Goal: Complete application form

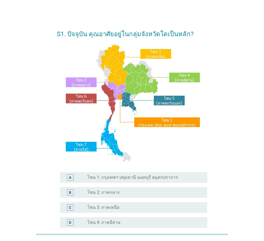
click at [155, 177] on label "โซน 1: กรุงเทพฯ ปทุมธานี นนทบุรี สมุทรปราการ" at bounding box center [132, 177] width 91 height 5
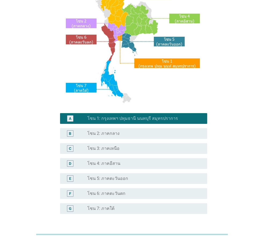
scroll to position [80, 0]
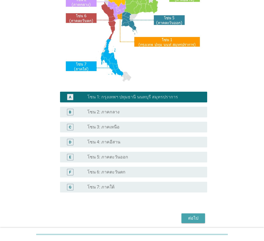
click at [197, 220] on div "ต่อไป" at bounding box center [193, 218] width 15 height 6
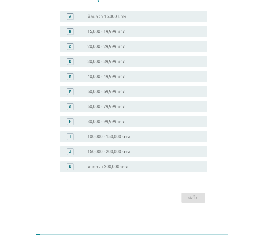
scroll to position [0, 0]
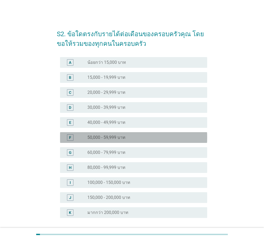
click at [103, 139] on label "50,000 - 59,999 บาท" at bounding box center [106, 137] width 38 height 5
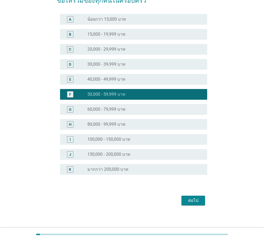
scroll to position [46, 0]
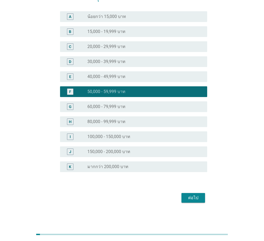
click at [111, 106] on label "60,000 - 79,999 บาท" at bounding box center [106, 106] width 38 height 5
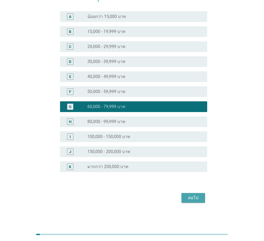
click at [196, 201] on button "ต่อไป" at bounding box center [194, 198] width 24 height 10
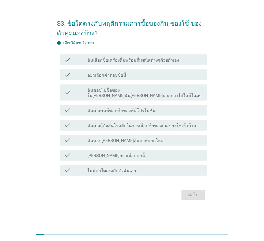
scroll to position [0, 0]
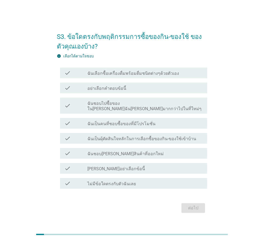
click at [119, 136] on label "ฉันเป็นผุ้ตัดสินใจหลักในการเลือกซื้อของกิน-ของใช้เข้าบ้าน" at bounding box center [141, 138] width 109 height 5
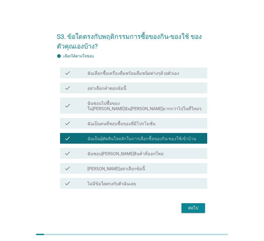
click at [130, 122] on label "ฉันเป็นคนที่ชอบซื้อของที่มีโปรโมชั่น" at bounding box center [121, 123] width 68 height 5
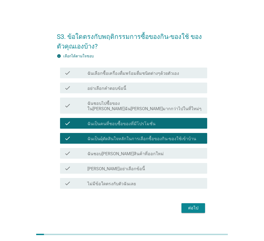
click at [106, 151] on label "ฉันชอบ[PERSON_NAME]สินค้าที่ออกใหม่" at bounding box center [125, 153] width 76 height 5
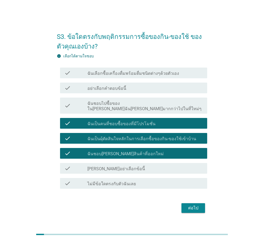
click at [196, 205] on div "ต่อไป" at bounding box center [193, 208] width 15 height 6
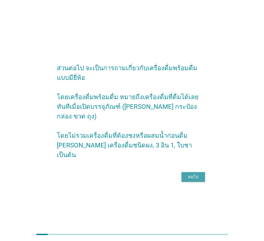
click at [197, 174] on div "ต่อไป" at bounding box center [193, 177] width 15 height 6
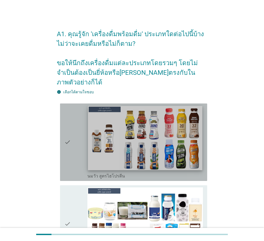
click at [112, 133] on img at bounding box center [145, 138] width 114 height 64
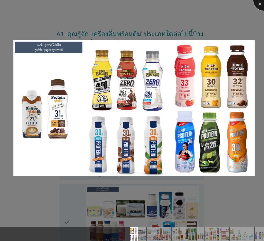
click at [259, 2] on div at bounding box center [263, -1] width 21 height 21
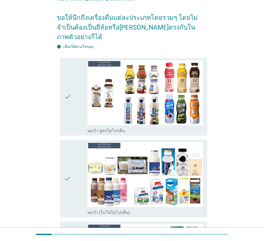
scroll to position [54, 0]
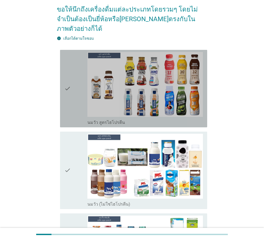
click at [111, 120] on label "นมวัว สูตรไฮโปรตีน" at bounding box center [106, 122] width 38 height 5
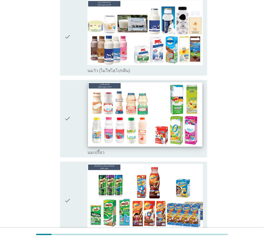
scroll to position [188, 0]
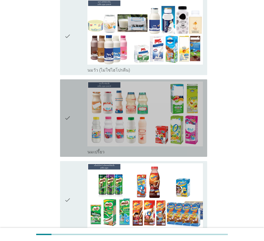
click at [157, 148] on div "check_box_outline_blank นมเปรี้ยว" at bounding box center [145, 151] width 116 height 6
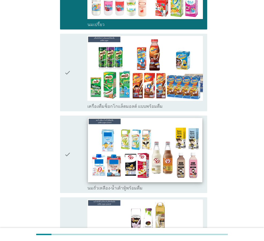
scroll to position [322, 0]
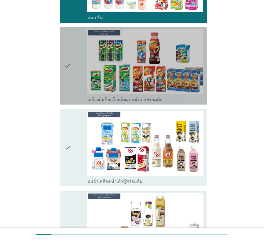
click at [147, 97] on label "เครื่องดื่มช็อกโกแล็ตมอลต์ แบบพร้อมดื่ม" at bounding box center [124, 99] width 75 height 5
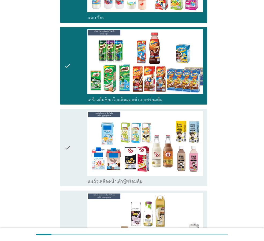
click at [149, 178] on div "check_box_outline_blank นมถั่วเหลือง-น้ำเต้าหู้พร้อมดื่ม" at bounding box center [145, 181] width 116 height 6
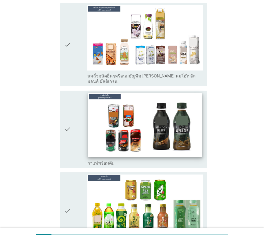
scroll to position [510, 0]
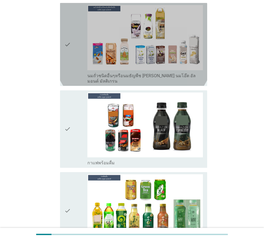
click at [74, 53] on div "check" at bounding box center [75, 44] width 23 height 79
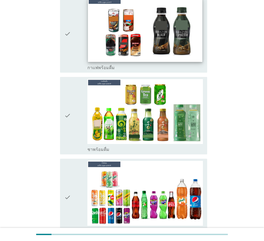
scroll to position [617, 0]
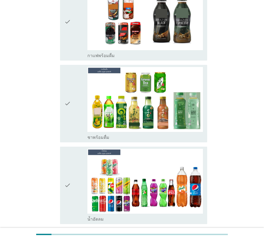
click at [72, 107] on div "check" at bounding box center [75, 103] width 23 height 73
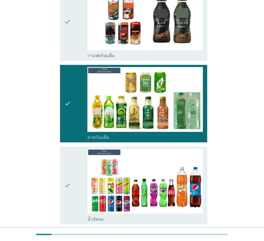
click at [76, 164] on div "check" at bounding box center [75, 185] width 23 height 73
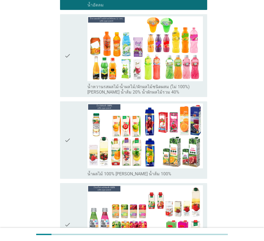
scroll to position [832, 0]
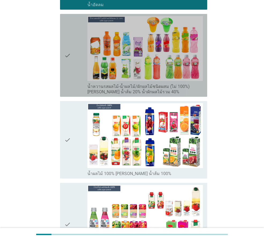
click at [69, 61] on icon "check" at bounding box center [67, 55] width 6 height 79
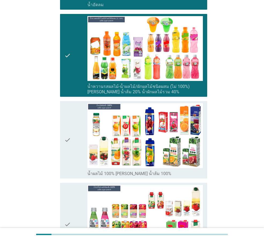
click at [79, 200] on div "check" at bounding box center [75, 224] width 23 height 79
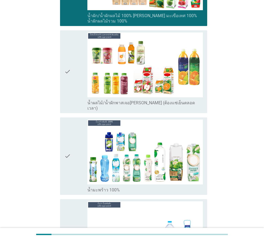
scroll to position [1100, 0]
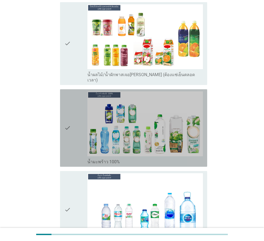
click at [72, 91] on div "check" at bounding box center [75, 127] width 23 height 73
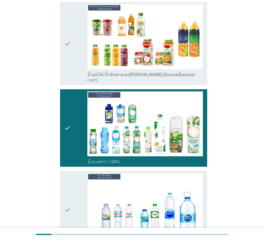
click at [77, 177] on div "check" at bounding box center [75, 209] width 23 height 73
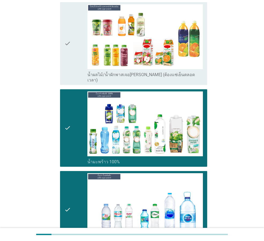
click at [79, 39] on div "check" at bounding box center [75, 43] width 23 height 79
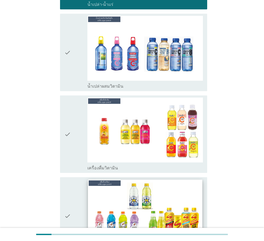
scroll to position [1341, 0]
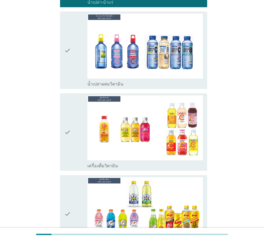
click at [70, 123] on icon "check" at bounding box center [67, 131] width 6 height 73
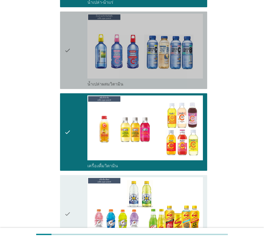
click at [77, 48] on div "check" at bounding box center [75, 50] width 23 height 73
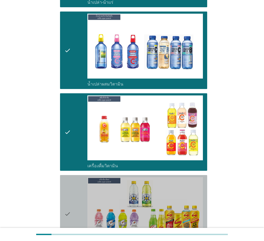
click at [78, 196] on div "check" at bounding box center [75, 213] width 23 height 73
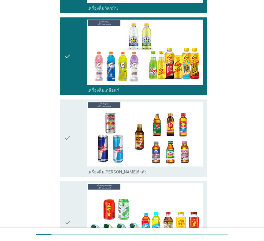
scroll to position [1556, 0]
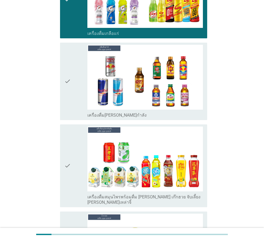
click at [72, 127] on div "check" at bounding box center [75, 166] width 23 height 79
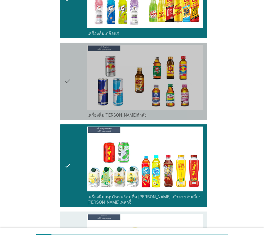
click at [76, 76] on div "check" at bounding box center [75, 81] width 23 height 73
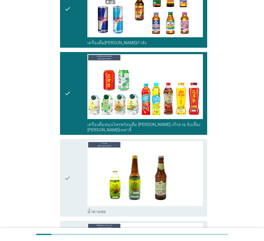
scroll to position [1636, 0]
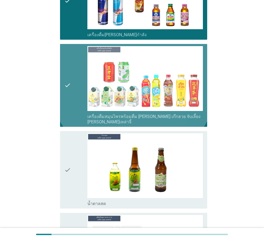
click at [65, 81] on icon "check" at bounding box center [67, 85] width 6 height 79
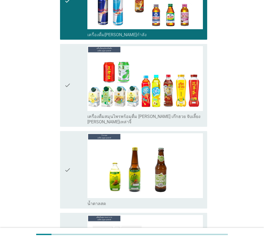
click at [65, 164] on icon "check" at bounding box center [67, 169] width 6 height 73
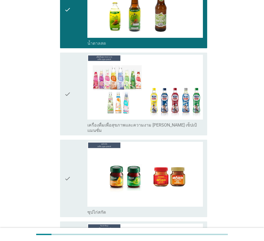
scroll to position [1797, 0]
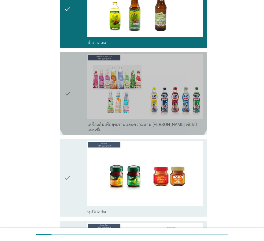
click at [69, 80] on icon "check" at bounding box center [67, 93] width 6 height 79
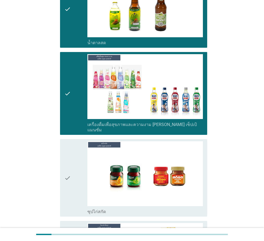
click at [79, 141] on div "check" at bounding box center [75, 177] width 23 height 73
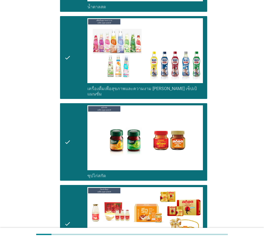
scroll to position [1886, 0]
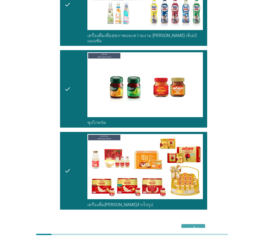
click at [189, 226] on div "ต่อไป" at bounding box center [193, 229] width 15 height 6
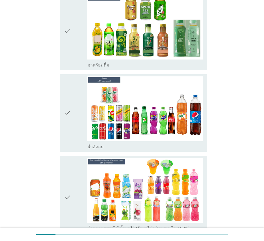
scroll to position [536, 0]
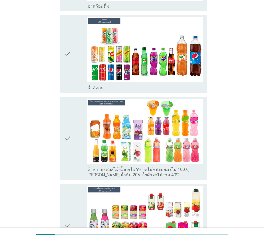
click at [68, 164] on icon "check" at bounding box center [67, 138] width 6 height 79
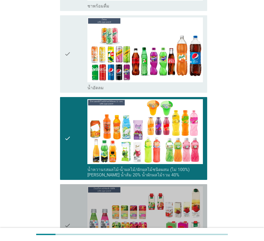
click at [70, 194] on icon "check" at bounding box center [67, 225] width 6 height 79
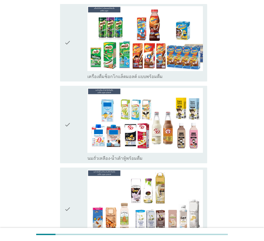
scroll to position [215, 0]
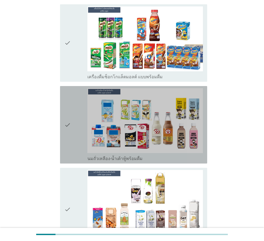
click at [69, 106] on icon "check" at bounding box center [67, 124] width 6 height 73
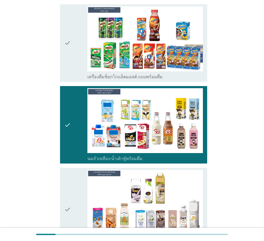
click at [77, 54] on div "check" at bounding box center [75, 42] width 23 height 73
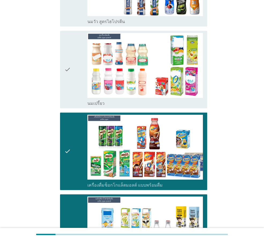
scroll to position [80, 0]
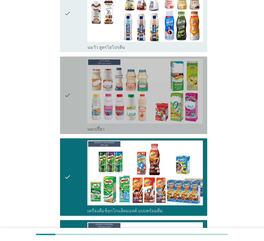
click at [75, 69] on div "check" at bounding box center [75, 95] width 23 height 73
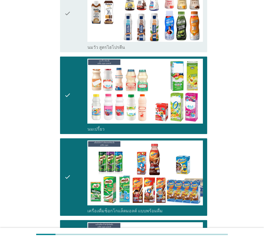
click at [79, 32] on div "check" at bounding box center [75, 13] width 23 height 73
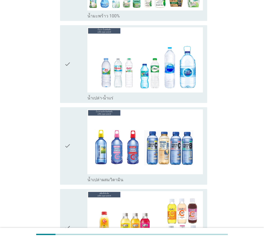
scroll to position [960, 0]
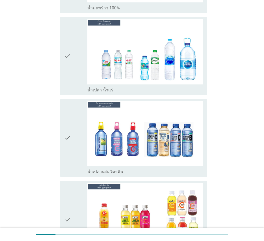
click at [77, 60] on div "check" at bounding box center [75, 55] width 23 height 73
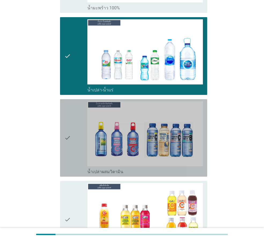
click at [76, 105] on div "check" at bounding box center [75, 137] width 23 height 73
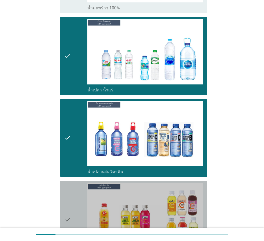
click at [74, 181] on div "check check_box_outline_blank เครื่องดื่มวิตามิน" at bounding box center [133, 220] width 147 height 78
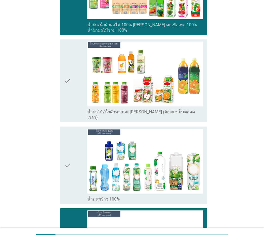
scroll to position [745, 0]
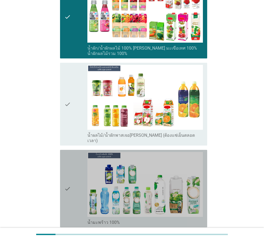
click at [72, 161] on div "check" at bounding box center [75, 188] width 23 height 73
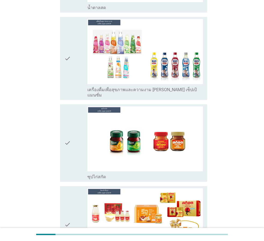
scroll to position [1520, 0]
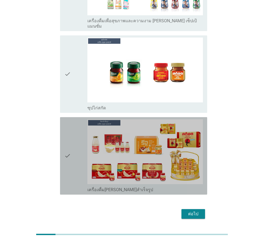
click at [73, 132] on div "check" at bounding box center [75, 155] width 23 height 73
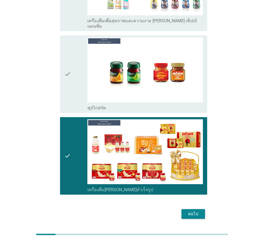
click at [185, 209] on button "ต่อไป" at bounding box center [194, 214] width 24 height 10
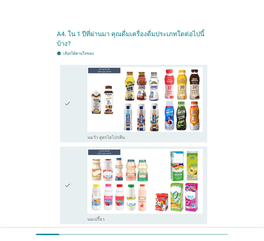
click at [70, 113] on icon "check" at bounding box center [67, 103] width 6 height 73
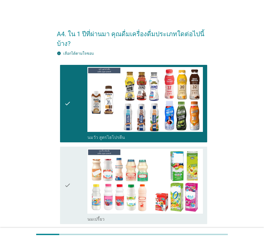
click at [76, 163] on div "check" at bounding box center [75, 185] width 23 height 73
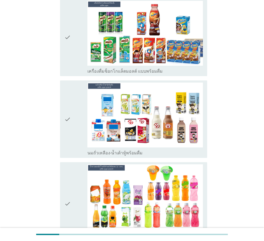
scroll to position [241, 0]
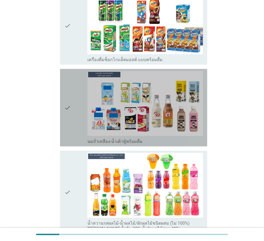
click at [68, 128] on icon "check" at bounding box center [67, 107] width 6 height 73
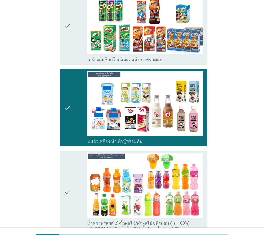
click at [71, 172] on div "check" at bounding box center [75, 192] width 23 height 79
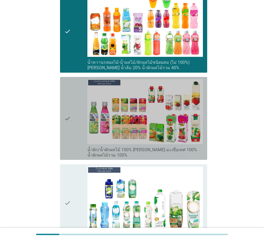
click at [71, 128] on icon "check" at bounding box center [67, 118] width 6 height 79
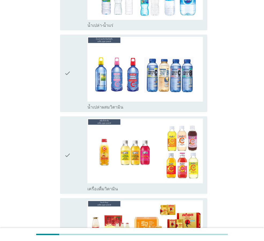
scroll to position [697, 0]
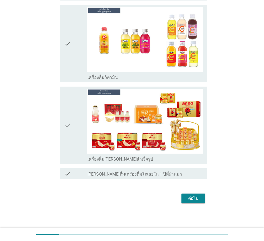
scroll to position [808, 0]
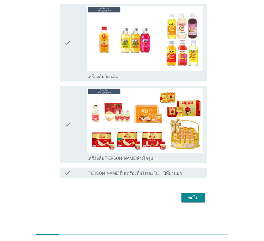
click at [72, 151] on div "check" at bounding box center [75, 124] width 23 height 73
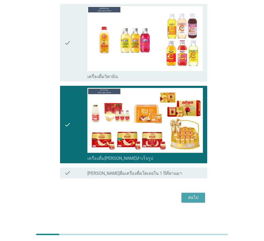
click at [191, 197] on div "ต่อไป" at bounding box center [193, 197] width 15 height 6
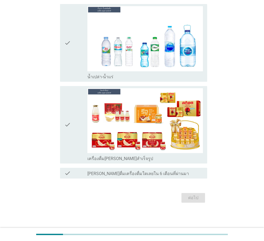
scroll to position [0, 0]
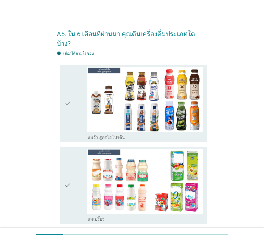
click at [72, 162] on div "check" at bounding box center [75, 185] width 23 height 73
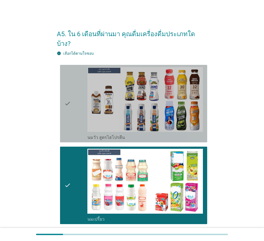
click at [73, 105] on div "check" at bounding box center [75, 103] width 23 height 73
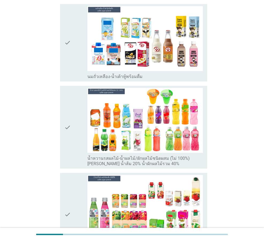
scroll to position [241, 0]
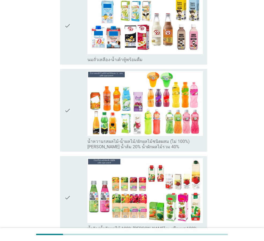
click at [71, 41] on icon "check" at bounding box center [67, 25] width 6 height 73
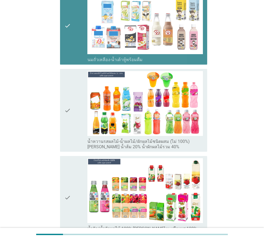
click at [71, 81] on div "check" at bounding box center [75, 110] width 23 height 79
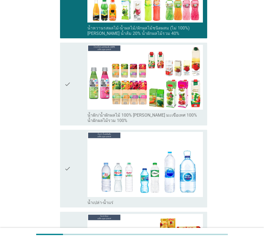
scroll to position [376, 0]
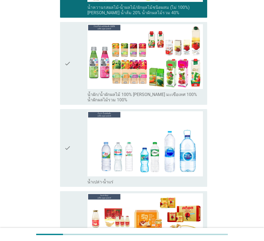
click at [76, 154] on div "check" at bounding box center [75, 147] width 23 height 73
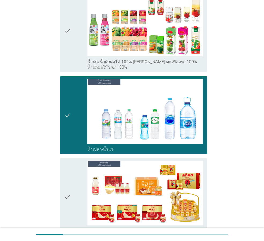
scroll to position [471, 0]
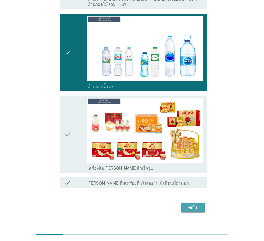
click at [199, 204] on div "ต่อไป" at bounding box center [193, 207] width 15 height 6
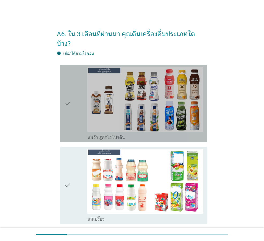
click at [64, 78] on icon "check" at bounding box center [67, 103] width 6 height 73
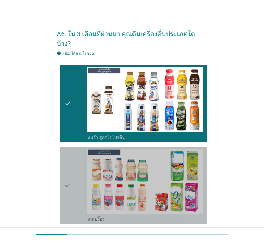
click at [72, 157] on div "check" at bounding box center [75, 185] width 23 height 73
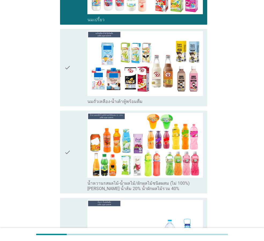
scroll to position [215, 0]
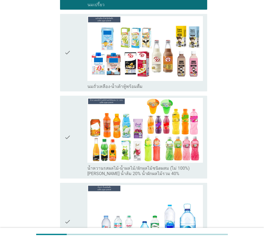
click at [74, 145] on div "check" at bounding box center [75, 137] width 23 height 79
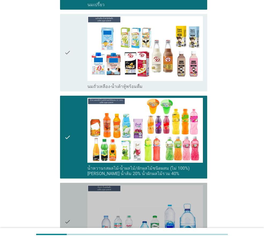
click at [76, 187] on div "check" at bounding box center [75, 221] width 23 height 73
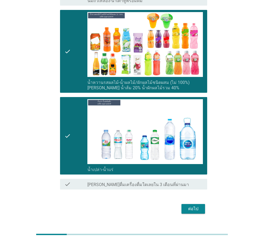
scroll to position [302, 0]
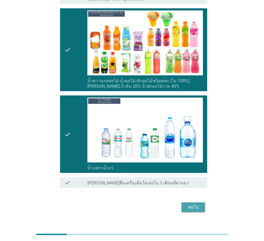
click at [193, 204] on div "ต่อไป" at bounding box center [193, 207] width 15 height 6
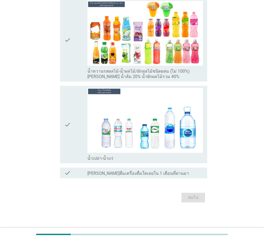
scroll to position [0, 0]
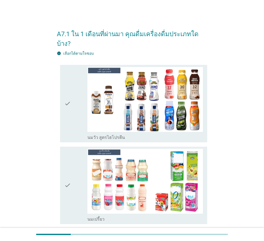
click at [67, 80] on icon "check" at bounding box center [67, 103] width 6 height 73
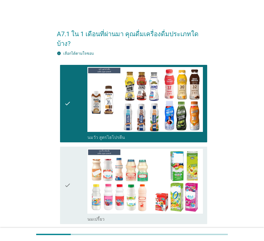
click at [76, 149] on div "check" at bounding box center [75, 185] width 23 height 73
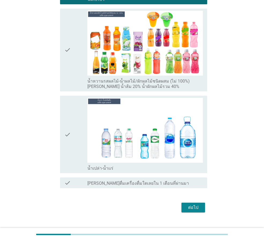
scroll to position [220, 0]
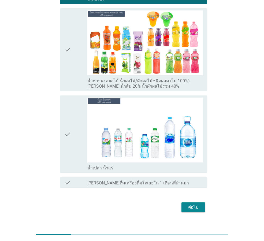
click at [67, 103] on icon "check" at bounding box center [67, 134] width 6 height 73
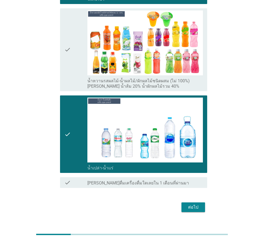
click at [201, 203] on button "ต่อไป" at bounding box center [194, 208] width 24 height 10
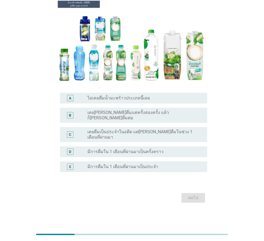
scroll to position [0, 0]
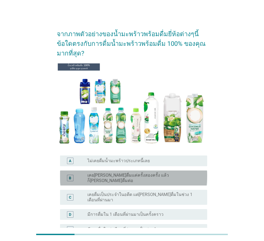
click at [171, 176] on div "radio_button_unchecked เคย[PERSON_NAME]ดื่มแค่ครั้งสองครั้ง แล้วก็[PERSON_NAME]…" at bounding box center [142, 178] width 111 height 11
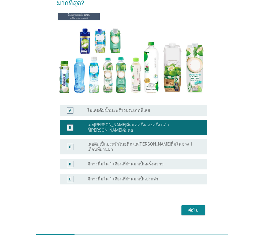
scroll to position [54, 0]
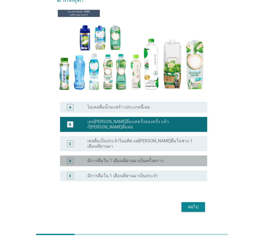
click at [164, 158] on div "radio_button_unchecked มีการดื่มใน 1 เดือนที่ผ่านมาเป็นครั้งคราว" at bounding box center [142, 160] width 111 height 5
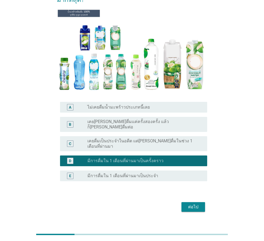
click at [189, 204] on div "ต่อไป" at bounding box center [193, 207] width 15 height 6
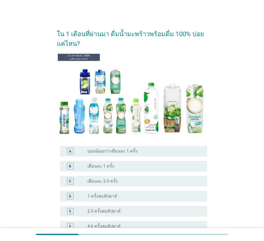
click at [133, 197] on div "radio_button_unchecked 1 ครั้งต่อสัปดาห์" at bounding box center [142, 196] width 111 height 5
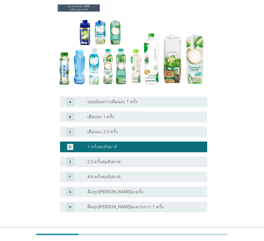
scroll to position [54, 0]
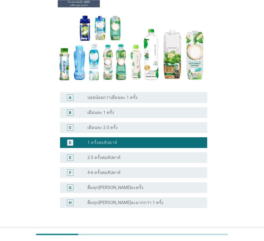
click at [137, 156] on div "radio_button_unchecked 2-3 ครั้งต่อสัปดาห์" at bounding box center [142, 157] width 111 height 5
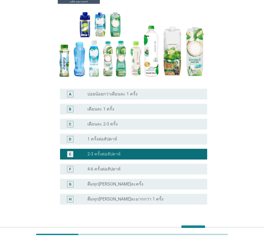
scroll to position [90, 0]
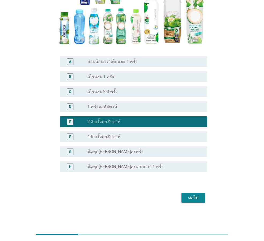
click at [203, 197] on button "ต่อไป" at bounding box center [194, 198] width 24 height 10
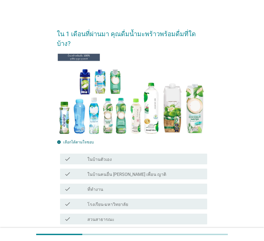
click at [120, 156] on div "check_box_outline_blank ในบ้านตัวเอง" at bounding box center [145, 159] width 116 height 6
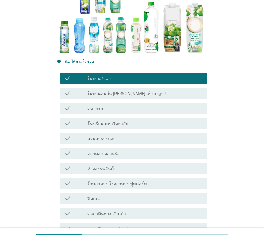
scroll to position [156, 0]
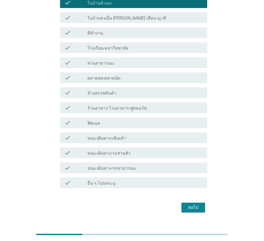
click at [184, 205] on div "ใน 1 เดือนที่ผ่านมา คุณดื่มน้ำมะพร้าวพร้อมดื่มที่ใดบ้าง? info เลือกได้ตามใจชอบ …" at bounding box center [132, 40] width 159 height 355
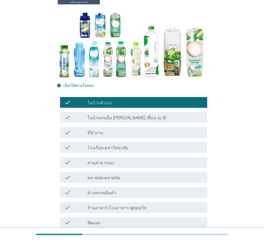
scroll to position [22, 0]
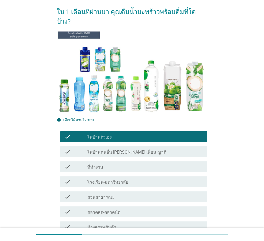
click at [120, 164] on div "check_box_outline_blank ที่ทำงาน" at bounding box center [145, 167] width 116 height 6
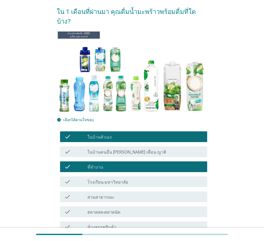
click at [127, 179] on div "check_box_outline_blank โรงเรียน-มหาวิทยาลัย" at bounding box center [145, 182] width 116 height 6
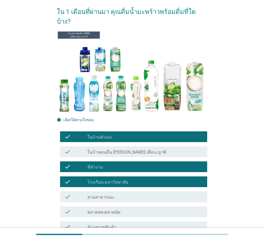
click at [127, 179] on div "check_box_outline_blank โรงเรียน-มหาวิทยาลัย" at bounding box center [145, 182] width 116 height 6
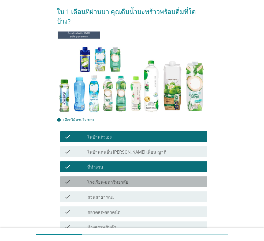
click at [127, 194] on div "check_box_outline_blank สวนสาธารณะ" at bounding box center [145, 197] width 116 height 6
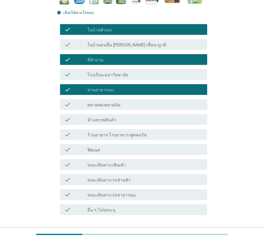
scroll to position [156, 0]
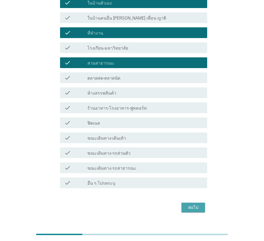
click at [200, 204] on div "ต่อไป" at bounding box center [193, 207] width 15 height 6
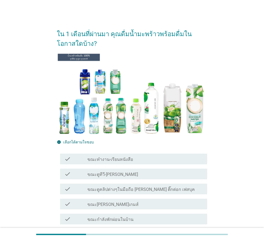
click at [121, 218] on label "ขณะกำลังพักผ่อนในบ้าน" at bounding box center [110, 219] width 46 height 5
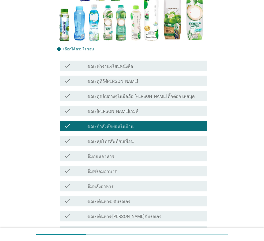
scroll to position [107, 0]
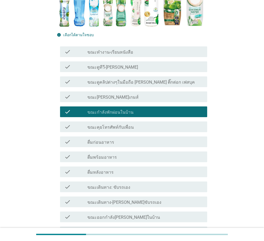
click at [132, 185] on div "check_box_outline_blank ขณะเดินทาง: ขับรถเอง" at bounding box center [145, 187] width 116 height 6
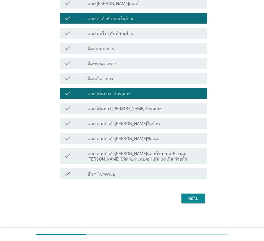
scroll to position [201, 0]
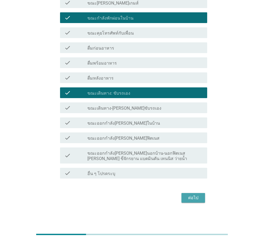
click at [189, 196] on div "ต่อไป" at bounding box center [193, 198] width 15 height 6
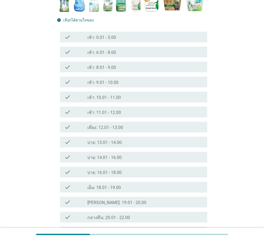
scroll to position [161, 0]
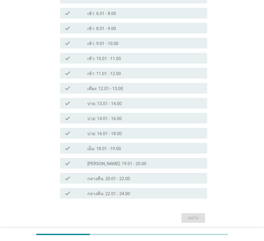
click at [101, 105] on label "บ่าย: 13.01 - 14.00" at bounding box center [104, 103] width 34 height 5
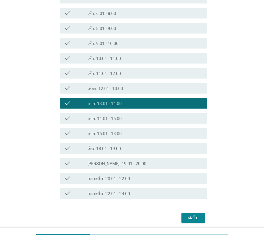
click at [111, 145] on div "check_box_outline_blank เย็น: 18.01 - 19.00" at bounding box center [145, 148] width 116 height 6
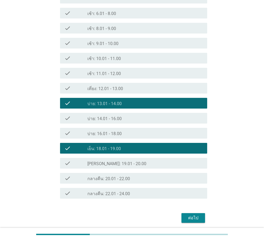
click at [183, 218] on button "ต่อไป" at bounding box center [194, 218] width 24 height 10
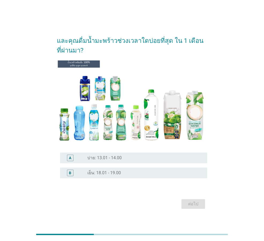
scroll to position [13, 0]
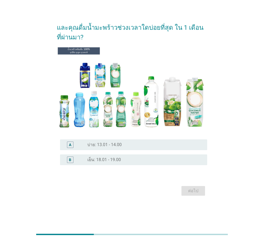
click at [153, 143] on div "radio_button_unchecked บ่าย: 13.01 - 14.00" at bounding box center [142, 144] width 111 height 5
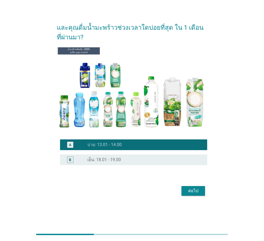
click at [201, 193] on button "ต่อไป" at bounding box center [194, 191] width 24 height 10
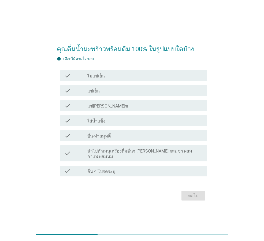
click at [113, 102] on div "check check_box_outline_blank แช่[PERSON_NAME]ซ" at bounding box center [132, 105] width 150 height 15
click at [103, 81] on div "check check_box_outline_blank ไม่แช่เย็น" at bounding box center [133, 75] width 147 height 11
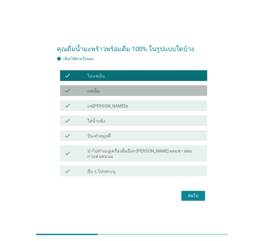
click at [134, 94] on div "check_box_outline_blank แช่เย็น" at bounding box center [145, 90] width 116 height 6
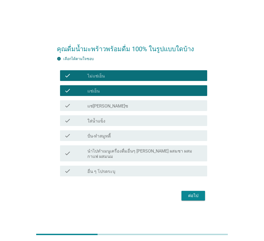
click at [134, 81] on div "check check_box_outline_blank ไม่แช่เย็น" at bounding box center [133, 75] width 147 height 11
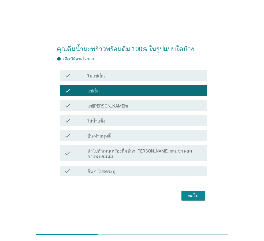
click at [200, 193] on div "ต่อไป" at bounding box center [193, 196] width 15 height 6
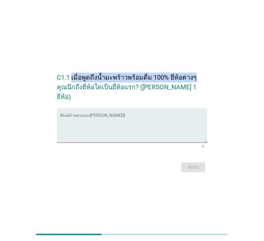
drag, startPoint x: 72, startPoint y: 83, endPoint x: 192, endPoint y: 77, distance: 119.8
click at [192, 77] on h2 "C1.1 เมื่อพูดถึงน้ำมะพร้าวพร้อมดื่ม 100% ยี่ห้อต่างๆ คุณนึกถึงยี่ห้อใดเป็นยี่ห้…" at bounding box center [132, 84] width 150 height 34
copy h2 "เมื่อพูดถึงน้ำมะพร้าวพร้อมดื่ม 100% ยี่ห้อต่างๆ"
click at [80, 109] on div "พิมพ์คำตอบของ[PERSON_NAME]นี่" at bounding box center [133, 125] width 147 height 35
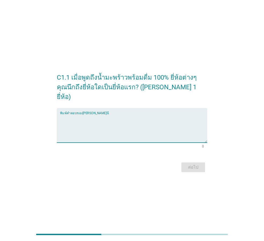
drag, startPoint x: 80, startPoint y: 109, endPoint x: 75, endPoint y: 113, distance: 6.8
click at [75, 115] on textarea "พิมพ์คำตอบของคุณ ที่นี่" at bounding box center [133, 129] width 147 height 28
paste textarea "Cocomax"
drag, startPoint x: 127, startPoint y: 107, endPoint x: 101, endPoint y: 117, distance: 27.9
click at [101, 117] on textarea "Cocomax" at bounding box center [133, 129] width 147 height 28
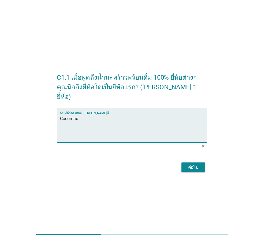
paste textarea "Malee COCO"
click at [79, 116] on textarea "Cocomax Malee COCO" at bounding box center [133, 129] width 147 height 28
type textarea "Cocomax Malee COCO"
click at [193, 164] on div "ต่อไป" at bounding box center [193, 167] width 15 height 6
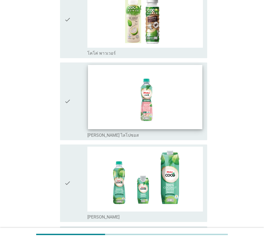
scroll to position [429, 0]
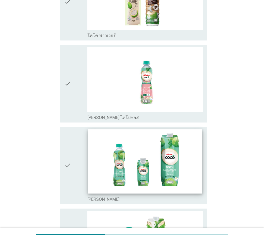
click at [119, 180] on img at bounding box center [145, 161] width 114 height 64
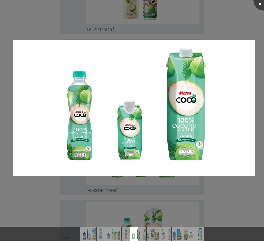
click at [244, 25] on div at bounding box center [132, 120] width 264 height 241
click at [261, 3] on div at bounding box center [263, -1] width 21 height 21
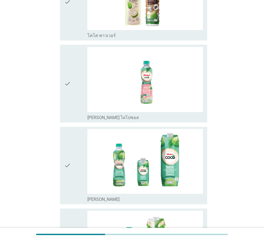
click at [78, 173] on div "check" at bounding box center [75, 165] width 23 height 73
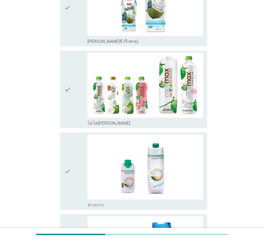
scroll to position [751, 0]
click at [65, 71] on icon "check" at bounding box center [67, 89] width 6 height 73
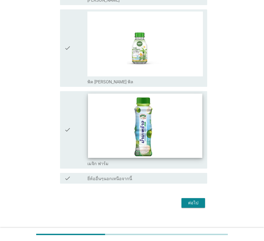
scroll to position [1125, 0]
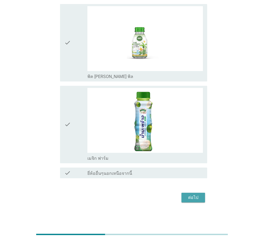
click at [195, 198] on div "ต่อไป" at bounding box center [193, 197] width 15 height 6
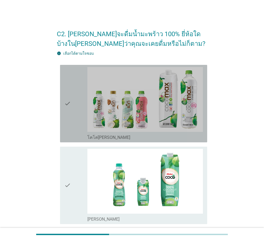
click at [78, 81] on div "check" at bounding box center [75, 103] width 23 height 73
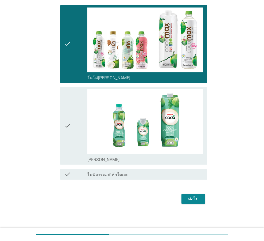
scroll to position [61, 0]
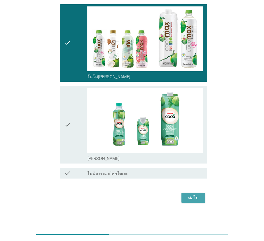
click at [201, 198] on button "ต่อไป" at bounding box center [194, 198] width 24 height 10
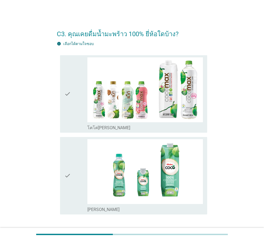
click at [81, 120] on div "check" at bounding box center [75, 93] width 23 height 73
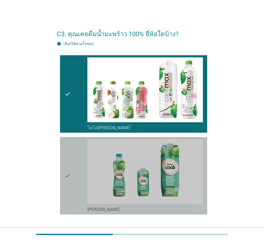
click at [75, 154] on div "check" at bounding box center [75, 175] width 23 height 73
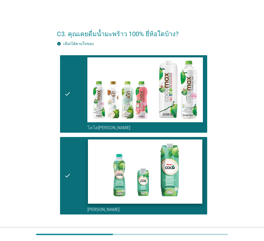
scroll to position [36, 0]
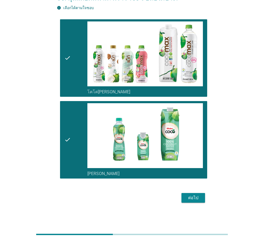
click at [186, 198] on div "ต่อไป" at bounding box center [193, 198] width 15 height 6
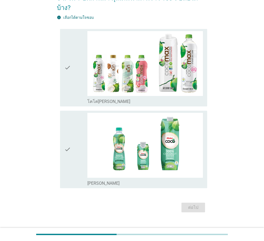
scroll to position [0, 0]
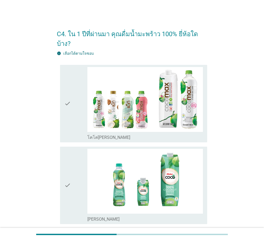
click at [66, 115] on icon "check" at bounding box center [67, 103] width 6 height 73
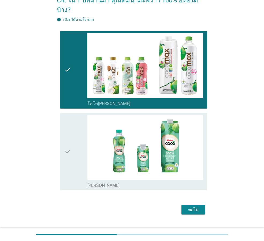
scroll to position [36, 0]
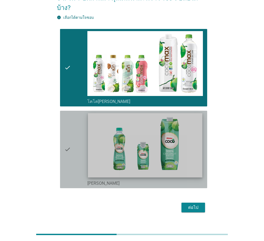
click at [189, 152] on img at bounding box center [145, 145] width 114 height 64
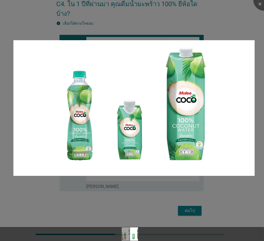
click at [232, 31] on div at bounding box center [132, 120] width 264 height 241
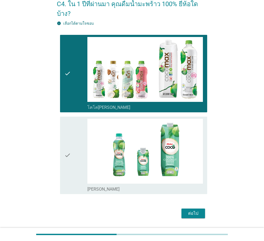
click at [77, 125] on div "check" at bounding box center [75, 155] width 23 height 73
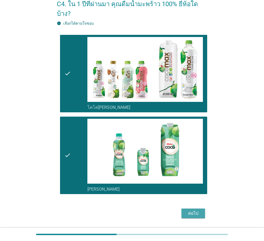
click at [192, 210] on div "ต่อไป" at bounding box center [193, 213] width 15 height 6
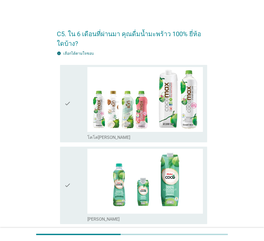
click at [66, 86] on icon "check" at bounding box center [67, 103] width 6 height 73
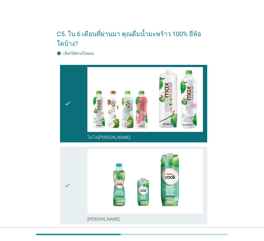
click at [58, 163] on div "check check_box_outline_blank [PERSON_NAME]" at bounding box center [132, 186] width 150 height 82
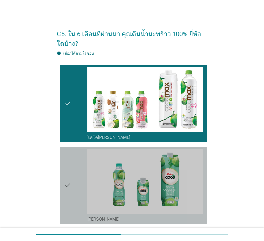
click at [67, 159] on icon "check" at bounding box center [67, 185] width 6 height 73
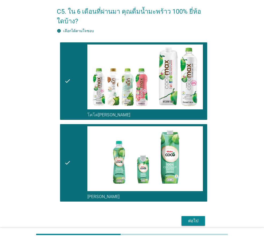
scroll to position [46, 0]
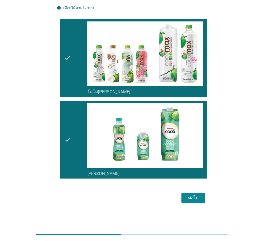
click at [187, 199] on div "ต่อไป" at bounding box center [193, 198] width 15 height 6
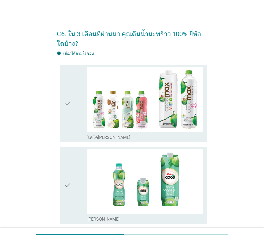
click at [64, 92] on div "check check_box_outline_blank โคโค่[PERSON_NAME]" at bounding box center [133, 104] width 147 height 78
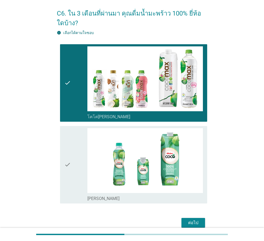
scroll to position [46, 0]
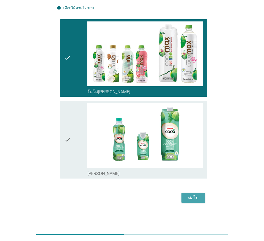
click at [190, 200] on div "ต่อไป" at bounding box center [193, 198] width 15 height 6
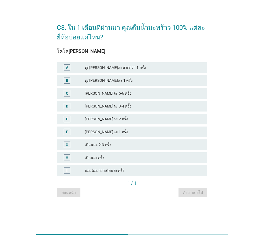
scroll to position [0, 0]
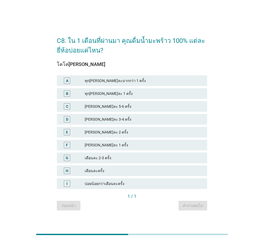
drag, startPoint x: 117, startPoint y: 174, endPoint x: 120, endPoint y: 170, distance: 4.8
click at [117, 174] on div "เดือนละครั้ง" at bounding box center [144, 171] width 118 height 6
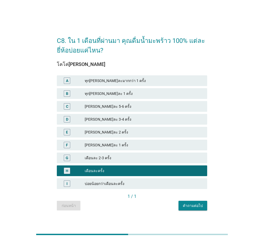
click at [195, 208] on div "คำถามต่อไป" at bounding box center [193, 206] width 20 height 6
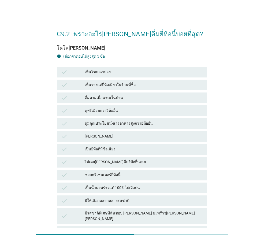
click at [121, 72] on div "เห็นโฆษณาบ่อย" at bounding box center [144, 72] width 118 height 6
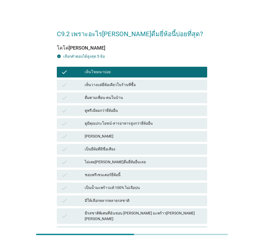
click at [119, 83] on div "เห็นวางแค่ยี่ห้อเดียวในร้านที่ซื้อ" at bounding box center [144, 85] width 118 height 6
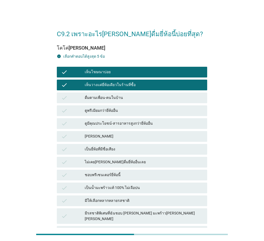
click at [104, 165] on div "ไม่เคย[PERSON_NAME]ดื่มยี่ห้ออื่นเลย" at bounding box center [144, 162] width 118 height 6
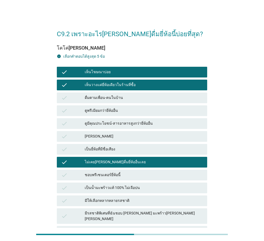
click at [105, 137] on div "[PERSON_NAME]" at bounding box center [144, 136] width 118 height 6
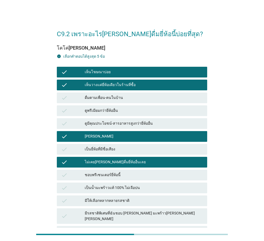
click at [108, 127] on div "check ดูมีคุณประโยชน์-สารอาหารสูงกว่ายี่ห้ออื่น" at bounding box center [132, 123] width 150 height 11
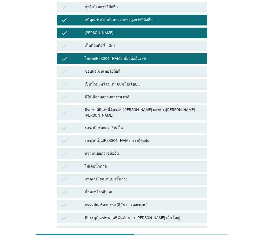
scroll to position [91, 0]
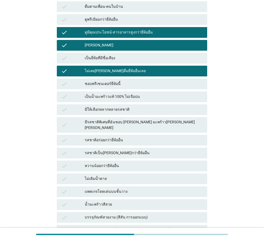
click at [129, 71] on div "ไม่เคย[PERSON_NAME]ดื่มยี่ห้ออื่นเลย" at bounding box center [144, 71] width 118 height 6
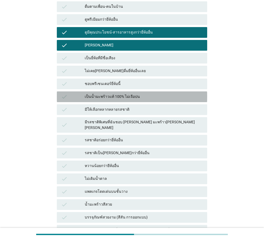
click at [120, 98] on div "เป็นน้ำมะพร้าวแท้ 100% ไม่เจือปน" at bounding box center [144, 97] width 118 height 6
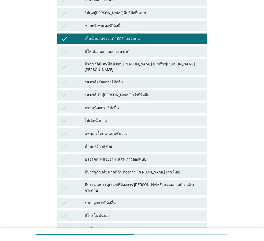
scroll to position [198, 0]
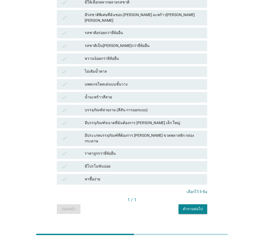
click at [190, 206] on div "คำถามต่อไป" at bounding box center [193, 209] width 20 height 6
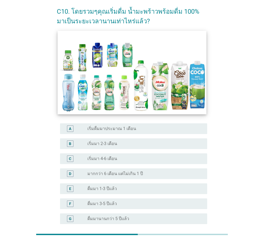
scroll to position [75, 0]
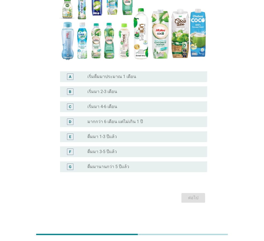
click at [113, 92] on label "เริ่มมา 2-3 เดือน" at bounding box center [102, 91] width 30 height 5
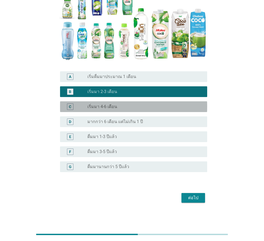
click at [114, 104] on label "เริ่มมา 4-6 เดือน" at bounding box center [102, 106] width 30 height 5
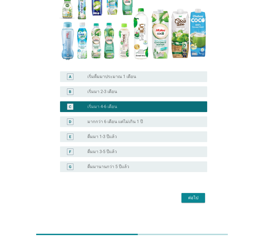
click at [191, 200] on div "ต่อไป" at bounding box center [193, 198] width 15 height 6
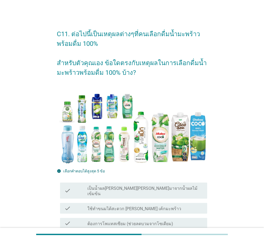
scroll to position [80, 0]
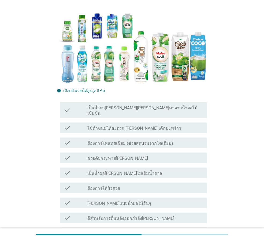
click at [133, 126] on label "ใช้ทำขนมได้สะดวก [PERSON_NAME] เค้กมะพร้าว" at bounding box center [134, 128] width 94 height 5
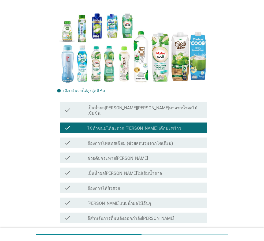
click at [132, 155] on div "check_box_outline_blank ช่วยดับกระหาย[PERSON_NAME]" at bounding box center [145, 158] width 116 height 6
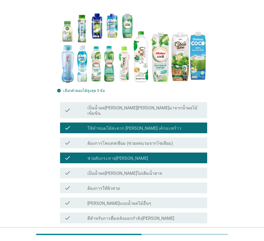
click at [134, 186] on div "check check_box_outline_blank ต้องการให้ผิวสวย" at bounding box center [133, 188] width 147 height 11
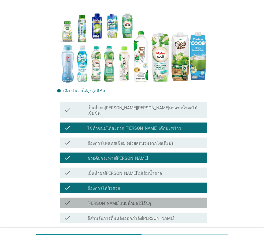
click at [134, 201] on label "[PERSON_NAME]แบบน้ำผลไม้อื่นๆ" at bounding box center [119, 203] width 64 height 5
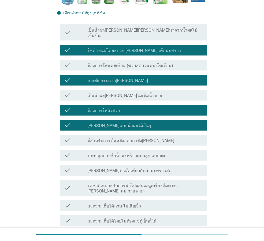
scroll to position [161, 0]
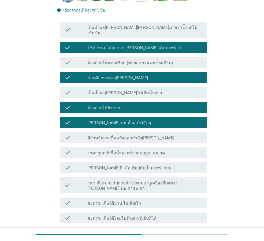
click at [120, 181] on label "รสชาติเหมาะกับการนำไปผสมเมนูเครื่องดื่มต่างๆ [PERSON_NAME] นม กาแฟ ชา" at bounding box center [145, 186] width 116 height 11
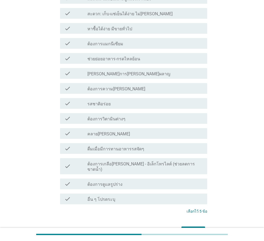
scroll to position [413, 0]
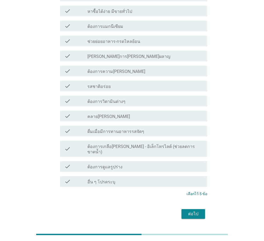
click at [192, 211] on div "ต่อไป" at bounding box center [193, 214] width 15 height 6
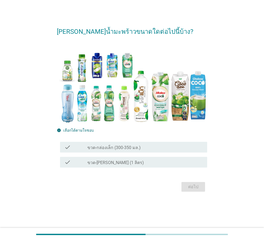
scroll to position [0, 0]
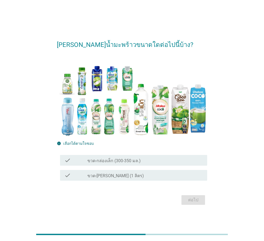
click at [106, 179] on div "check check_box_outline_blank ขวด-[PERSON_NAME] (1 ลิตร)" at bounding box center [133, 175] width 147 height 11
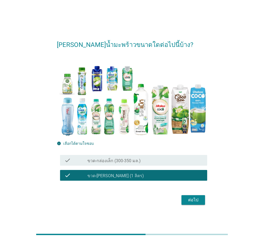
click at [201, 201] on div "ต่อไป" at bounding box center [193, 200] width 15 height 6
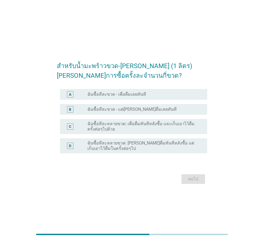
click at [121, 93] on label "ฉันซื้อทีละขวด - เพื่อดื่มเลยทันที" at bounding box center [116, 94] width 59 height 5
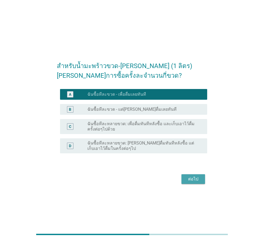
click at [201, 181] on button "ต่อไป" at bounding box center [194, 179] width 24 height 10
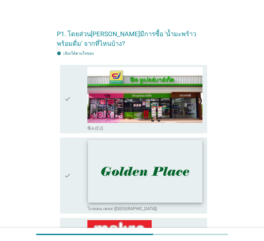
click at [142, 158] on img at bounding box center [145, 171] width 114 height 63
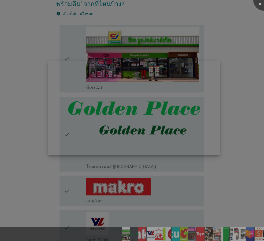
scroll to position [80, 0]
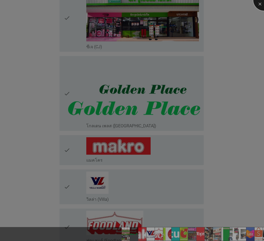
click at [256, 1] on div at bounding box center [263, -1] width 21 height 21
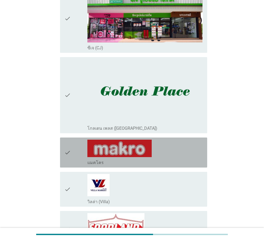
click at [79, 153] on div "check" at bounding box center [75, 153] width 23 height 26
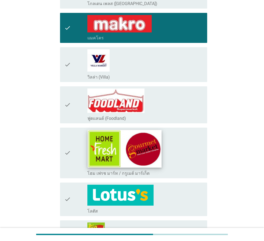
scroll to position [215, 0]
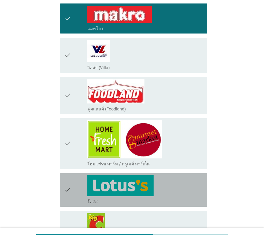
click at [73, 176] on div "check" at bounding box center [75, 189] width 23 height 29
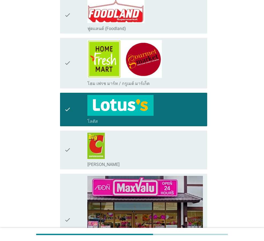
click at [81, 138] on div "check" at bounding box center [75, 150] width 23 height 35
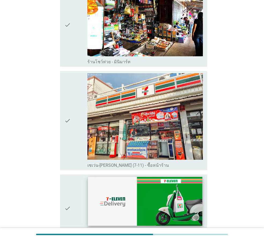
scroll to position [697, 0]
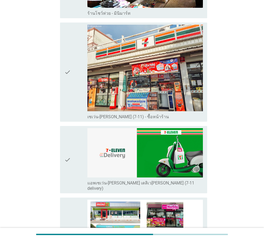
click at [73, 93] on div "check" at bounding box center [75, 72] width 23 height 95
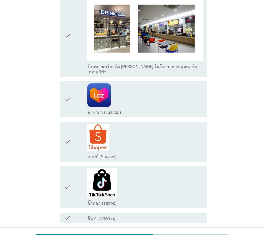
scroll to position [1017, 0]
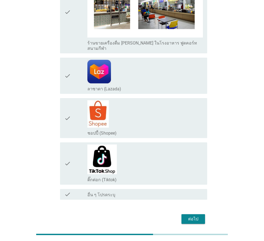
click at [190, 214] on button "ต่อไป" at bounding box center [194, 219] width 24 height 10
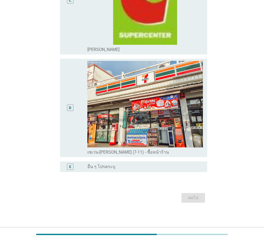
scroll to position [0, 0]
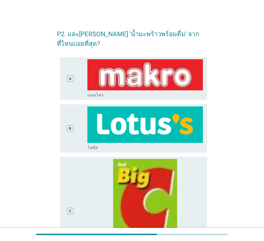
click at [70, 176] on div "C" at bounding box center [70, 211] width 12 height 104
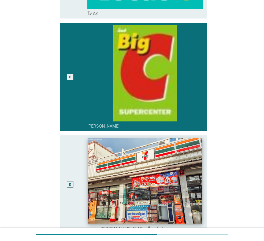
scroll to position [201, 0]
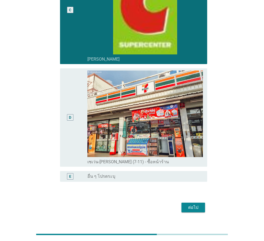
click at [74, 121] on div "D" at bounding box center [70, 118] width 12 height 94
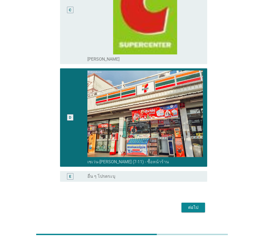
click at [201, 203] on button "ต่อไป" at bounding box center [194, 208] width 24 height 10
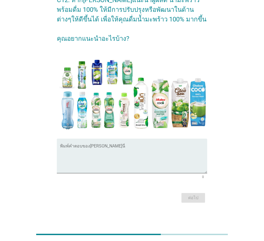
scroll to position [0, 0]
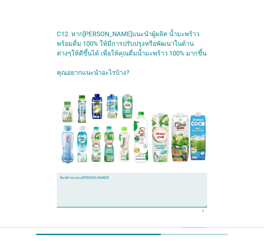
click at [138, 180] on textarea "พิมพ์คำตอบของคุณ ที่นี่" at bounding box center [133, 193] width 147 height 28
type textarea "."
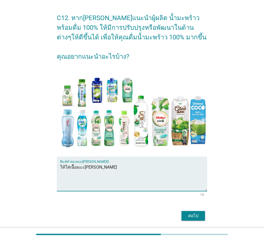
scroll to position [34, 0]
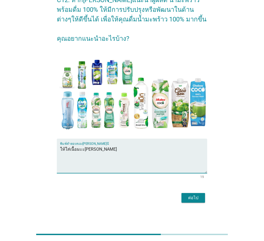
type textarea "ให้ใส่เนื้อมะะ[PERSON_NAME]"
click at [200, 200] on div "ต่อไป" at bounding box center [193, 198] width 15 height 6
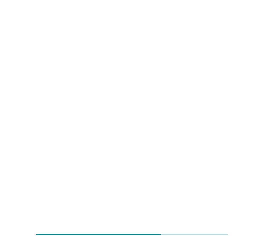
scroll to position [0, 0]
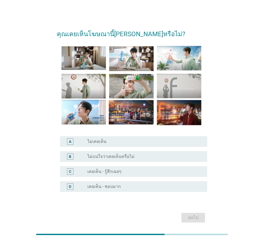
click at [104, 172] on label "เคยเห็น - รู้สึกเฉยๆ" at bounding box center [104, 171] width 34 height 5
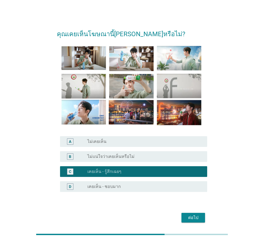
click at [135, 188] on div "radio_button_unchecked เคยเห็น - ชอบมาก" at bounding box center [142, 186] width 111 height 5
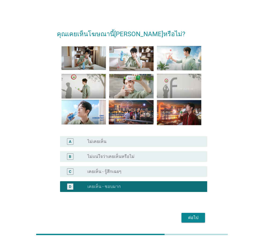
click at [193, 216] on div "ต่อไป" at bounding box center [193, 218] width 15 height 6
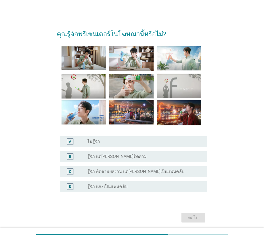
click at [142, 171] on label "รู้จัก ติดตามผลงาน แต่[PERSON_NAME]เป็นแฟนคลับ" at bounding box center [135, 171] width 97 height 5
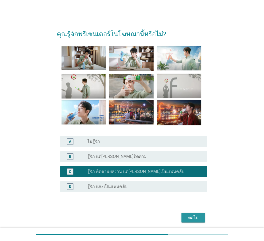
click at [189, 220] on div "ต่อไป" at bounding box center [193, 218] width 15 height 6
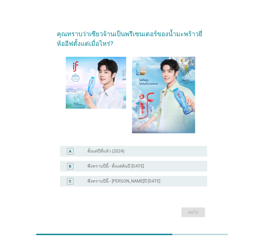
click at [117, 152] on label "ตั้งแต่ปีที่แล้ว (2024)" at bounding box center [105, 151] width 37 height 5
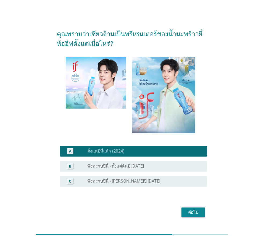
click at [191, 213] on div "ต่อไป" at bounding box center [193, 212] width 15 height 6
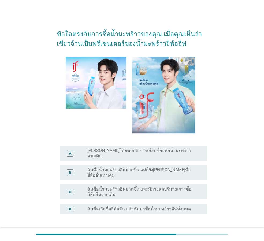
click at [107, 168] on label "ฉันซื้อน้ำมะพร้าวอีฟมากขึ้น แต่ก็ยัง[PERSON_NAME]ซื้อยี่ห้ออื่นเท่าเดิม" at bounding box center [142, 172] width 111 height 11
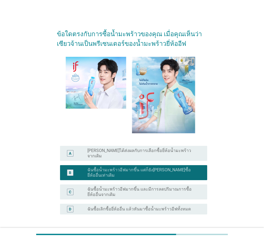
click at [135, 151] on label "[PERSON_NAME]ได้ส่งผลกับการเลือกซื้อยี่ห้อน้ำมะพร้าวจากเดิม" at bounding box center [142, 153] width 111 height 11
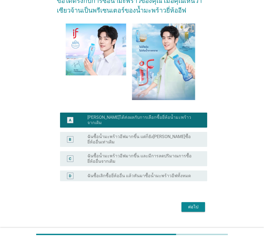
scroll to position [34, 0]
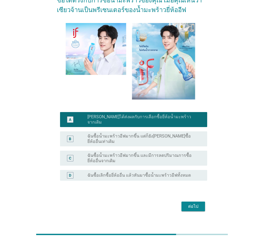
click at [141, 153] on label "ฉันซื้อน้ำมะพร้าวอีฟมากขึ้น และมีการลดปริมาณการซื้อยี่ห้ออื่นจากเดิม" at bounding box center [142, 158] width 111 height 11
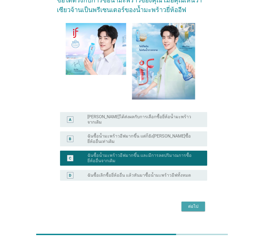
click at [191, 203] on div "ต่อไป" at bounding box center [193, 206] width 15 height 6
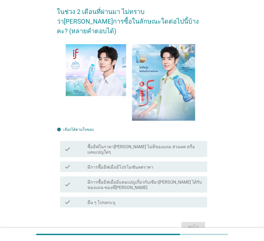
scroll to position [54, 0]
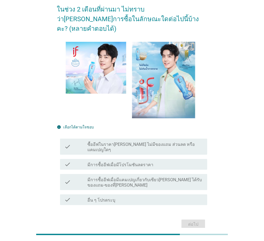
click at [161, 161] on div "check_box_outline_blank มีการซื้ออีฟเมื่อมีโปรโมชันลดราคา" at bounding box center [145, 164] width 116 height 6
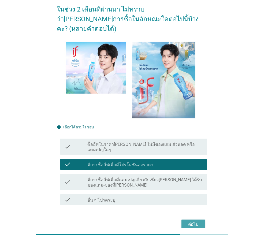
click at [195, 221] on div "ต่อไป" at bounding box center [193, 224] width 15 height 6
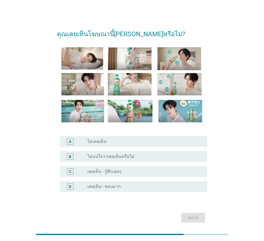
click at [127, 171] on div "radio_button_unchecked เคยเห็น - รู้สึกเฉยๆ" at bounding box center [142, 171] width 111 height 5
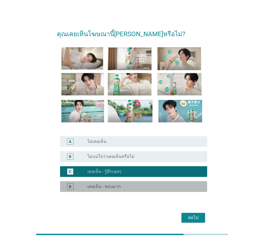
click at [153, 183] on div "D radio_button_unchecked เคยเห็น - ชอบมาก" at bounding box center [133, 186] width 147 height 11
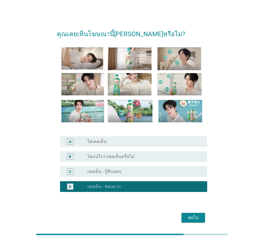
click at [190, 218] on div "ต่อไป" at bounding box center [193, 218] width 15 height 6
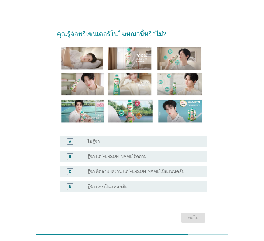
click at [148, 158] on div "radio_button_unchecked รู้จัก แต่[PERSON_NAME]ติดตาม" at bounding box center [142, 156] width 111 height 5
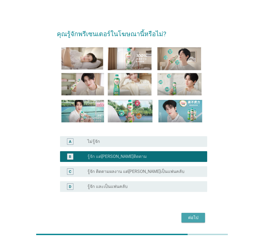
click at [192, 219] on div "ต่อไป" at bounding box center [193, 218] width 15 height 6
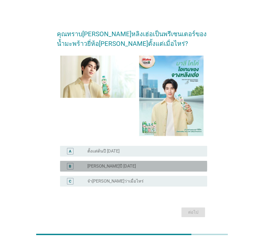
click at [129, 164] on div "radio_button_unchecked [PERSON_NAME]ปี [DATE]" at bounding box center [142, 166] width 111 height 5
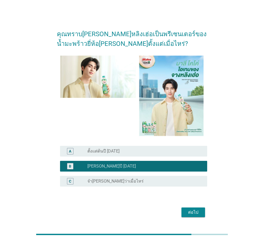
click at [139, 147] on div "A radio_button_unchecked ตั้งแต่ต้นปี [DATE]" at bounding box center [133, 151] width 147 height 11
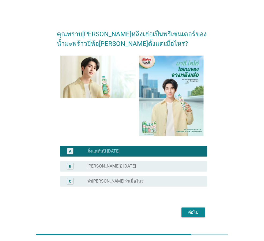
click at [198, 214] on div "ต่อไป" at bounding box center [193, 212] width 15 height 6
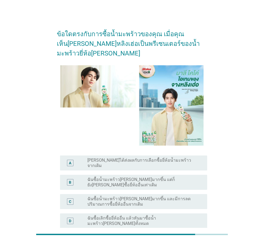
click at [151, 196] on label "ฉันซื้อน้ำมะพร้าว[PERSON_NAME]มากขึ้น และมีการลดปริมาณการซื้อยี่ห้ออื่นจากเดิม" at bounding box center [142, 201] width 111 height 11
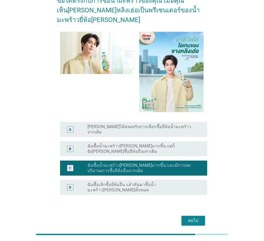
scroll to position [34, 0]
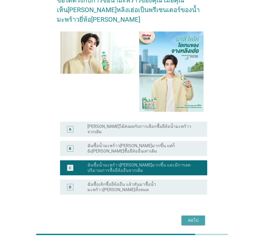
click at [192, 217] on div "ต่อไป" at bounding box center [193, 220] width 15 height 6
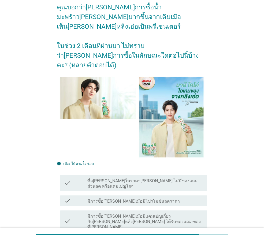
scroll to position [65, 0]
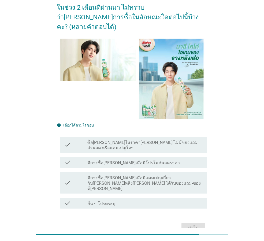
click at [122, 160] on label "มีการซื้อ[PERSON_NAME]เมื่อมีโปรโมชันลดราคา" at bounding box center [133, 162] width 93 height 5
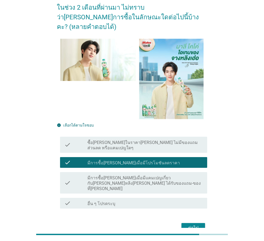
click at [200, 225] on div "ต่อไป" at bounding box center [193, 228] width 15 height 6
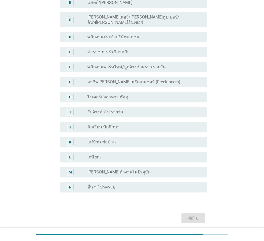
scroll to position [0, 0]
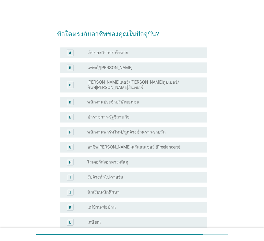
click at [138, 159] on div "radio_button_unchecked ไรเดอร์ส่งอาหาร-พัสดุ" at bounding box center [145, 162] width 116 height 6
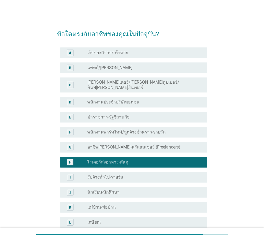
click at [126, 100] on label "พนักงานประจำบริษัทเอกชน" at bounding box center [113, 102] width 52 height 5
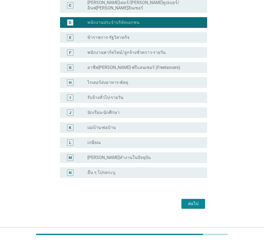
scroll to position [81, 0]
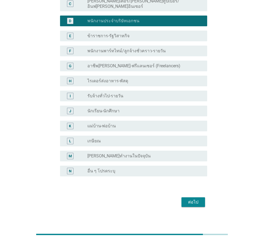
click at [196, 199] on div "ต่อไป" at bounding box center [193, 202] width 15 height 6
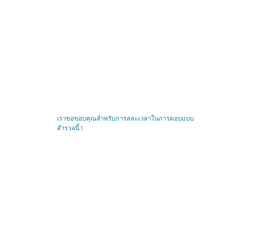
scroll to position [0, 0]
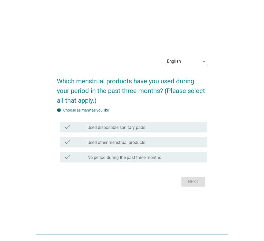
click at [187, 60] on div "English" at bounding box center [183, 61] width 33 height 9
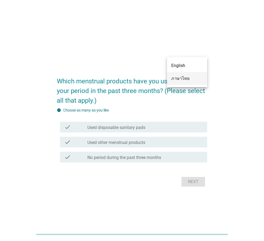
click at [183, 78] on div "ภาษาไทย" at bounding box center [187, 78] width 32 height 6
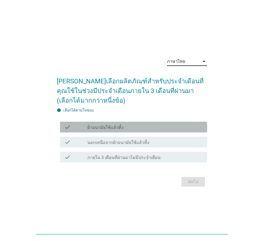
click at [140, 128] on div "check_box_outline_blank ผ้าอนามัยใช้แล้วทิ้ง" at bounding box center [145, 127] width 116 height 6
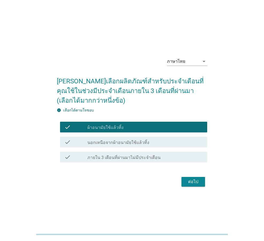
click at [190, 182] on div "ต่อไป" at bounding box center [193, 182] width 15 height 6
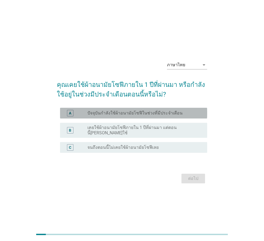
click at [144, 114] on label "ปัจจุบันกำลังใช้ผ้าอนามัยโซฟีในช่วงที่มีประจำเดือน" at bounding box center [134, 113] width 95 height 5
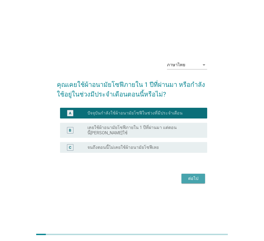
click at [187, 179] on div "ต่อไป" at bounding box center [193, 178] width 15 height 6
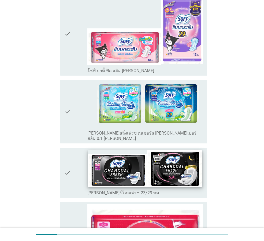
scroll to position [322, 0]
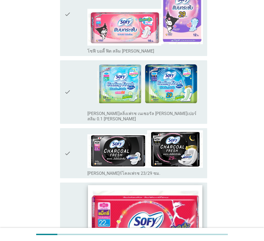
click at [185, 185] on img at bounding box center [145, 226] width 114 height 83
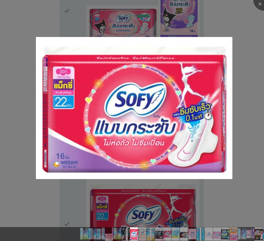
click at [144, 29] on div at bounding box center [132, 120] width 264 height 241
click at [257, 68] on div at bounding box center [132, 120] width 264 height 241
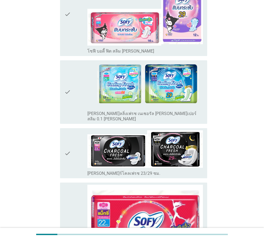
click at [76, 185] on div "check" at bounding box center [75, 231] width 23 height 92
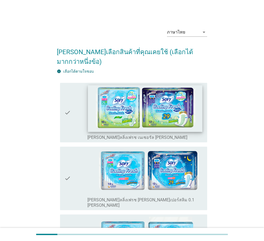
scroll to position [0, 0]
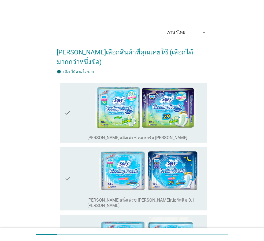
click at [78, 151] on div "check" at bounding box center [75, 178] width 23 height 59
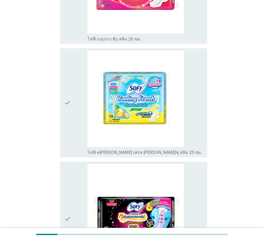
scroll to position [983, 0]
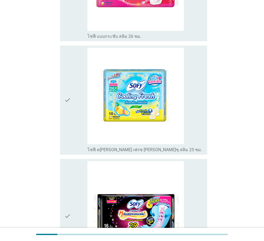
click at [79, 161] on div "check" at bounding box center [75, 216] width 23 height 110
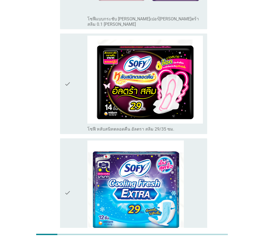
scroll to position [2016, 0]
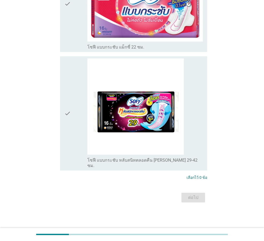
scroll to position [0, 0]
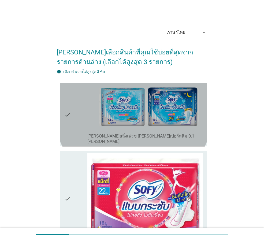
click at [77, 111] on div "check" at bounding box center [75, 114] width 23 height 59
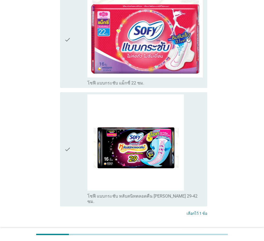
scroll to position [184, 0]
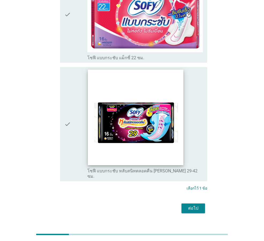
click at [174, 83] on img at bounding box center [135, 116] width 95 height 95
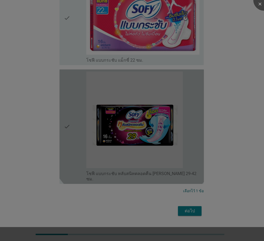
scroll to position [168, 0]
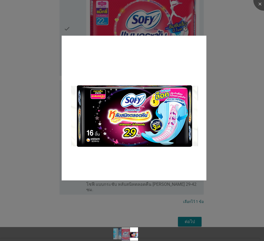
click at [243, 30] on div at bounding box center [132, 120] width 264 height 241
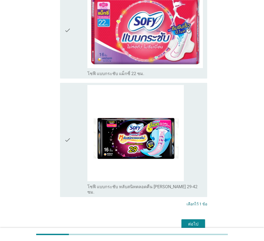
click at [56, 56] on div "ภาษาไทย arrow_drop_down กรุณาเลือกสินค้าที่คุณใช้บ่อยที่สุดจากรายการด้านล่าง (เ…" at bounding box center [132, 43] width 159 height 384
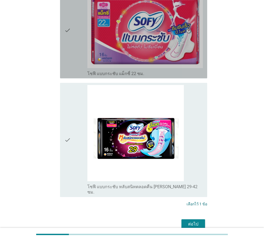
click at [61, 58] on div "check check_box_outline_blank โซฟี แบบกระชับ แม็กซี่ 22 ซม." at bounding box center [133, 30] width 147 height 96
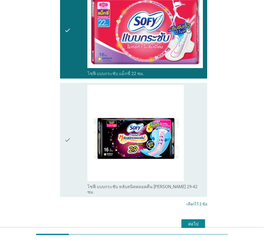
click at [196, 221] on div "ต่อไป" at bounding box center [193, 224] width 15 height 6
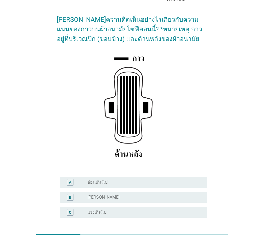
scroll to position [78, 0]
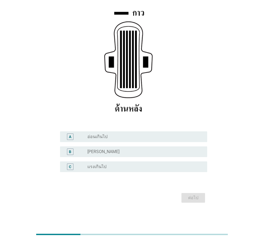
click at [164, 150] on div "radio_button_unchecked ปกติ" at bounding box center [142, 151] width 111 height 5
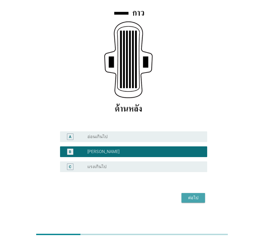
click at [187, 198] on div "ต่อไป" at bounding box center [193, 198] width 15 height 6
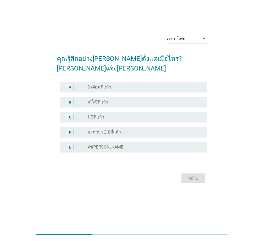
scroll to position [0, 0]
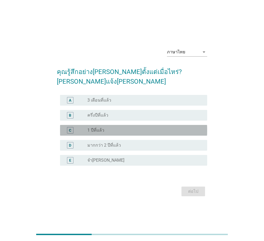
click at [128, 128] on div "radio_button_unchecked 1 ปีที่แล้ว" at bounding box center [142, 130] width 111 height 5
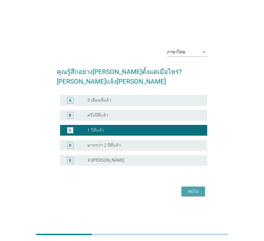
click at [189, 188] on div "ต่อไป" at bounding box center [193, 191] width 15 height 6
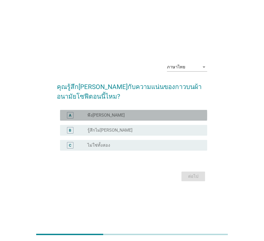
click at [118, 114] on div "radio_button_unchecked พึงพอใจ" at bounding box center [142, 115] width 111 height 5
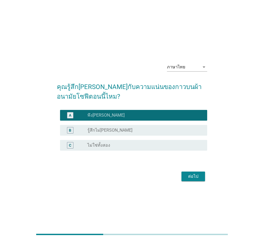
click at [187, 177] on div "ต่อไป" at bounding box center [193, 176] width 15 height 6
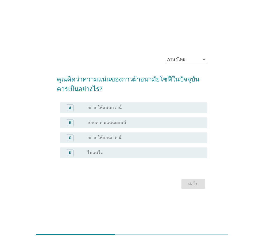
drag, startPoint x: 126, startPoint y: 122, endPoint x: 149, endPoint y: 141, distance: 30.2
click at [126, 123] on div "radio_button_unchecked ชอบความแน่นตอนนี" at bounding box center [142, 122] width 111 height 5
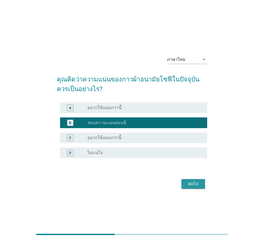
click at [200, 183] on button "ต่อไป" at bounding box center [194, 184] width 24 height 10
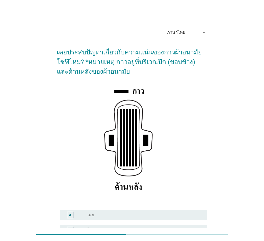
scroll to position [63, 0]
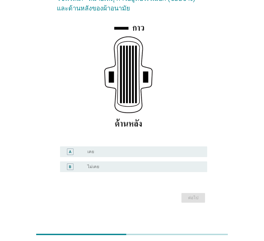
click at [129, 152] on div "radio_button_unchecked เคย" at bounding box center [142, 151] width 111 height 5
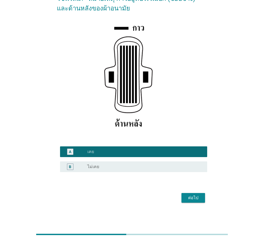
click at [189, 205] on div "ภาษาไทย arrow_drop_down เคยประสบปัญหาเกี่ยวกับความแน่นของกาวผ้าอนามัยโซฟีไหม? *…" at bounding box center [132, 82] width 159 height 252
click at [190, 199] on div "ต่อไป" at bounding box center [193, 198] width 15 height 6
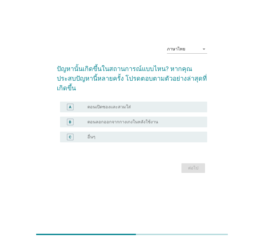
scroll to position [0, 0]
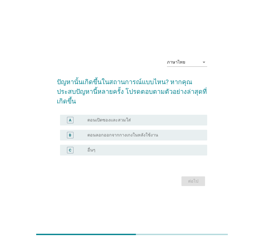
click at [142, 117] on div "radio_button_unchecked ตอนเปิดซองและสวมใส่" at bounding box center [142, 119] width 111 height 5
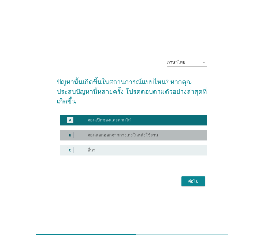
click at [158, 133] on div "radio_button_unchecked ตอนลอกออกจากกางเกงในหลังใช้งาน" at bounding box center [142, 135] width 111 height 5
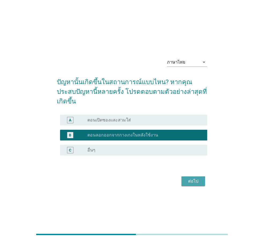
click at [190, 178] on div "ต่อไป" at bounding box center [193, 181] width 15 height 6
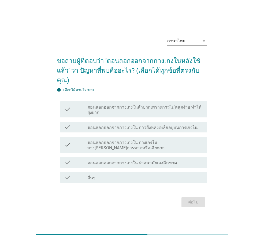
click at [161, 105] on label "ตอนลอกออกจากกางเกงในลำบากเพราะกาวไม่หลุดง่าย ทำให้ยุ่งยาก" at bounding box center [145, 110] width 116 height 11
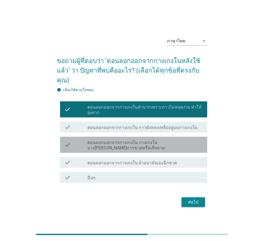
click at [144, 140] on label "ตอนลอกออกจากกางเกงใน กางเกงในบางส่วนเกิดการขาดหรือเสียหาย" at bounding box center [145, 145] width 116 height 11
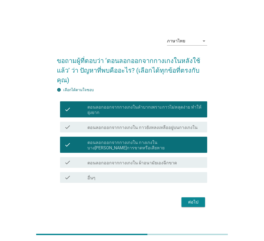
click at [133, 160] on label "ตอนลอกออกจากกางเกงใน ผ้าอนามัยเองฉีกขาด" at bounding box center [132, 162] width 90 height 5
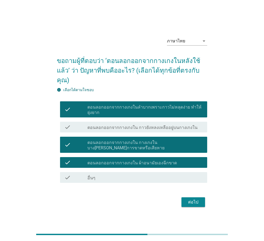
click at [191, 199] on div "ต่อไป" at bounding box center [193, 202] width 15 height 6
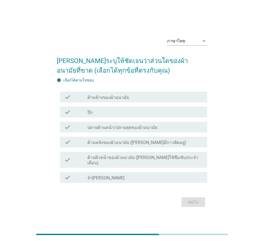
click at [128, 144] on label "ด้านหลังของผ้าอนามัย (ด้านที่มีกาวติดอยู่)" at bounding box center [136, 142] width 99 height 5
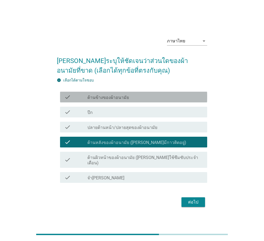
click at [122, 98] on label "ด้านข้างของผ้าอนามัย" at bounding box center [108, 97] width 42 height 5
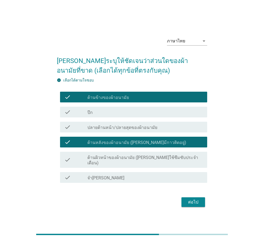
click at [186, 199] on div "ต่อไป" at bounding box center [193, 202] width 15 height 6
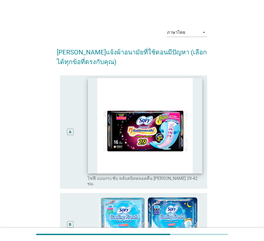
click at [181, 100] on img at bounding box center [145, 125] width 114 height 95
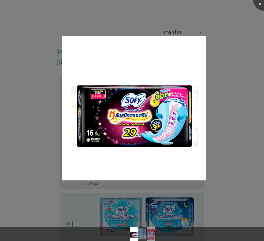
click at [217, 20] on div at bounding box center [132, 120] width 264 height 241
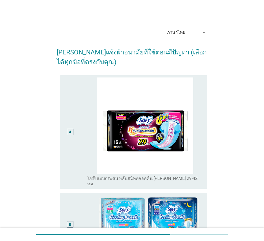
click at [72, 105] on div "A" at bounding box center [70, 132] width 12 height 109
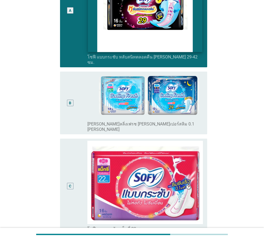
scroll to position [134, 0]
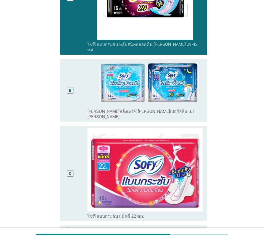
click at [75, 139] on div "C" at bounding box center [70, 173] width 12 height 91
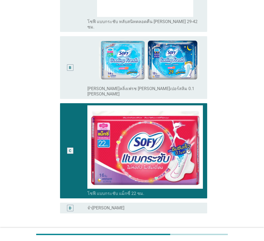
scroll to position [188, 0]
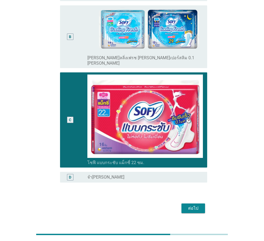
click at [195, 205] on div "ต่อไป" at bounding box center [193, 208] width 15 height 6
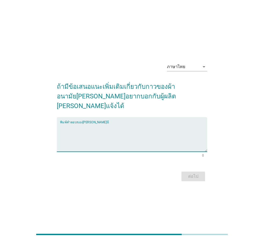
click at [180, 137] on textarea "พิมพ์คำตอบของคุณ ที่นี่" at bounding box center [133, 138] width 147 height 28
type textarea "g"
type textarea "อ"
type textarea "้"
type textarea "ก"
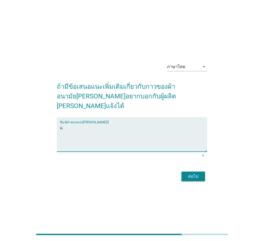
type textarea "เ"
type textarea "กาวเเน่น"
click at [186, 173] on div "ต่อไป" at bounding box center [193, 176] width 15 height 6
